Goal: Find specific fact: Find specific fact

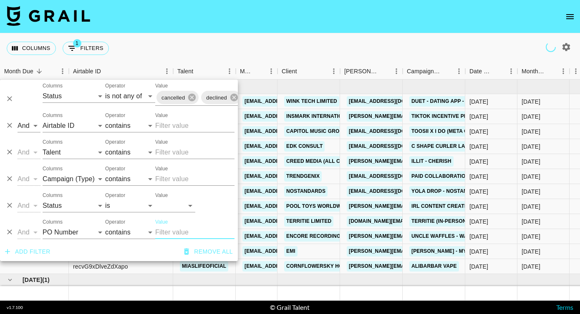
select select "status"
select select "isNotAnyOf"
select select "airtableId"
select select "talentName"
select select "campaign"
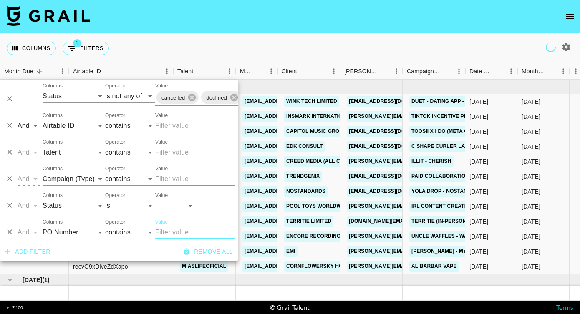
select select "status"
select select "purchaseOrder"
click at [170, 153] on input "Value" at bounding box center [194, 152] width 79 height 13
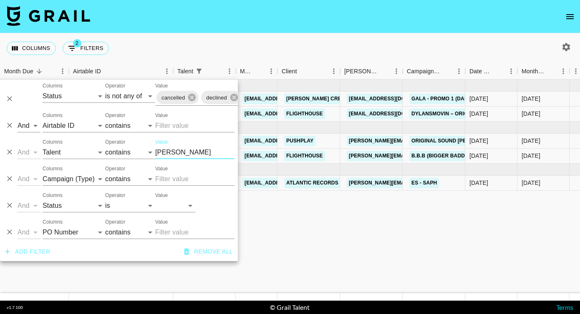
type input "[PERSON_NAME]"
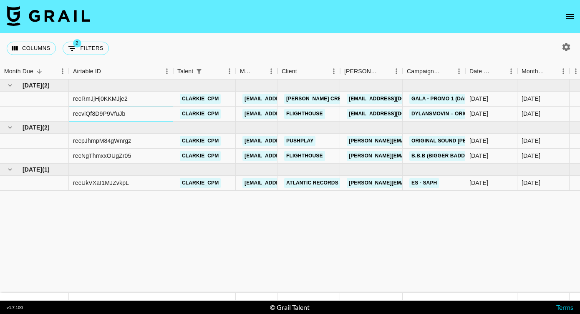
click at [109, 114] on div "recvlQf8D9P9VfuJb" at bounding box center [99, 114] width 53 height 8
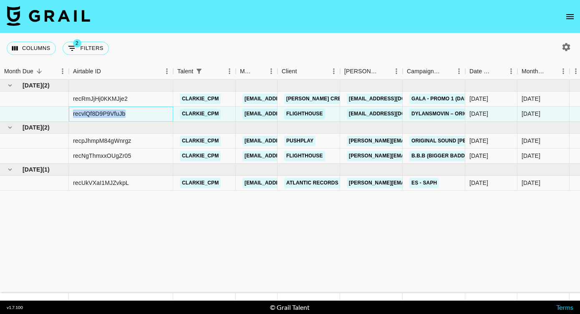
copy div "recvlQf8D9P9VfuJb"
copy link "clarkie_cpm"
